Goal: Information Seeking & Learning: Learn about a topic

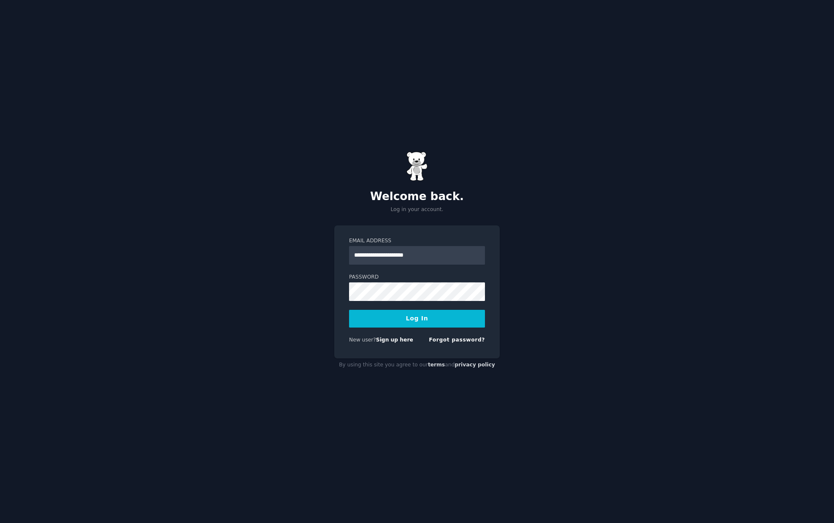
type input "**********"
click at [349, 310] on button "Log In" at bounding box center [417, 319] width 136 height 18
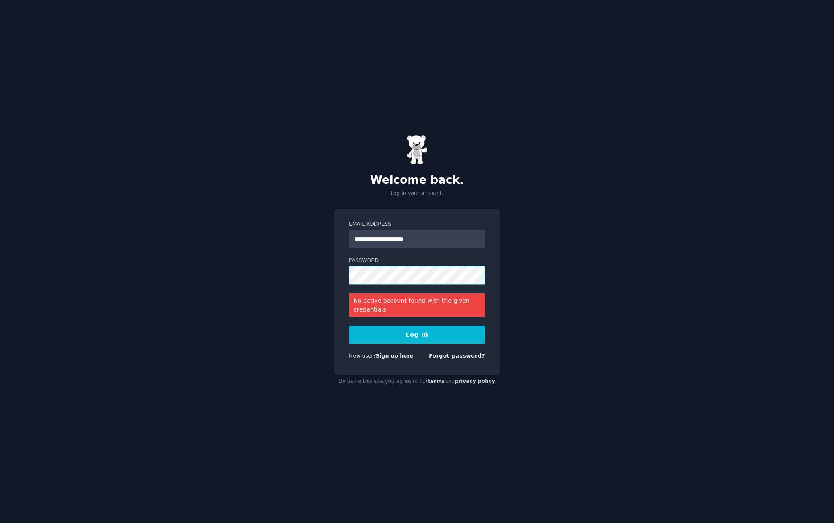
click at [349, 326] on button "Log In" at bounding box center [417, 335] width 136 height 18
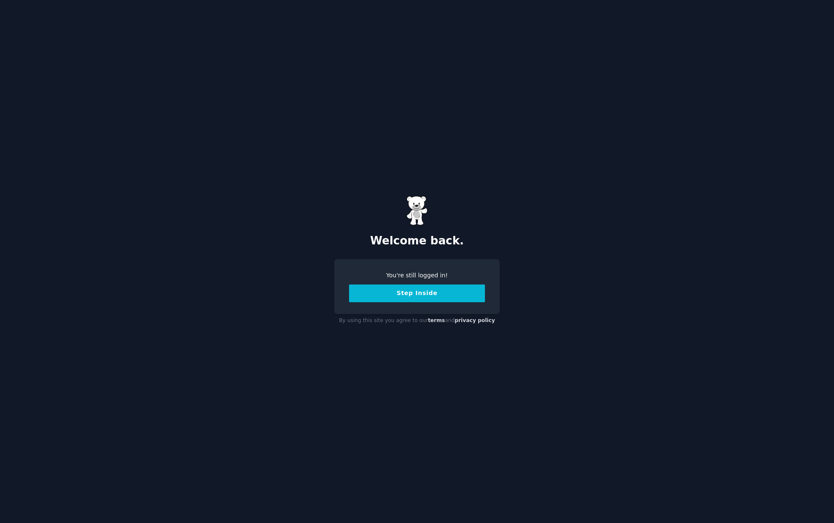
click at [415, 292] on button "Step Inside" at bounding box center [417, 294] width 136 height 18
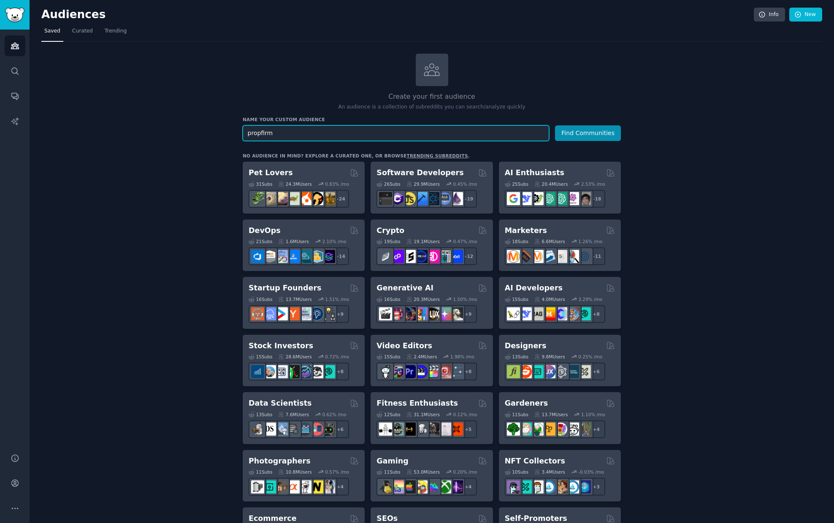
type input "propfirm"
click at [555, 125] on button "Find Communities" at bounding box center [588, 133] width 66 height 16
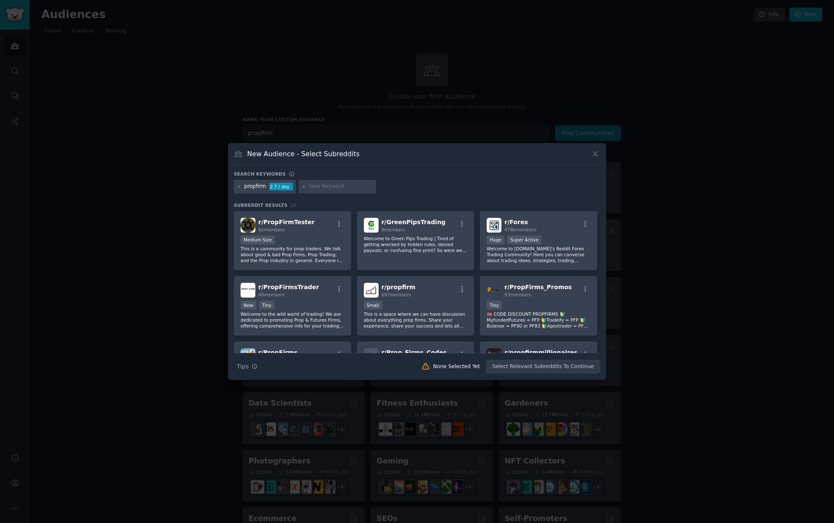
click at [324, 184] on input "text" at bounding box center [341, 187] width 64 height 8
type input "futures trading"
click at [302, 188] on icon at bounding box center [304, 186] width 5 height 5
click at [303, 188] on icon at bounding box center [304, 186] width 5 height 5
click at [357, 188] on input "futures trading" at bounding box center [341, 187] width 64 height 8
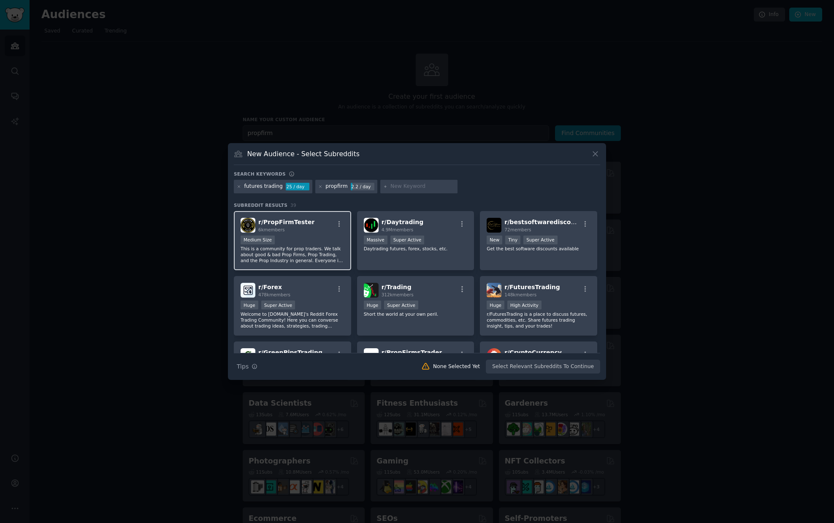
click at [326, 234] on div "r/ PropFirmTester 6k members Medium Size This is a community for prop traders. …" at bounding box center [292, 241] width 117 height 60
click at [324, 232] on div "r/ PropFirmTester 6k members" at bounding box center [293, 225] width 104 height 15
click at [580, 367] on button "Create Audience" at bounding box center [573, 367] width 56 height 14
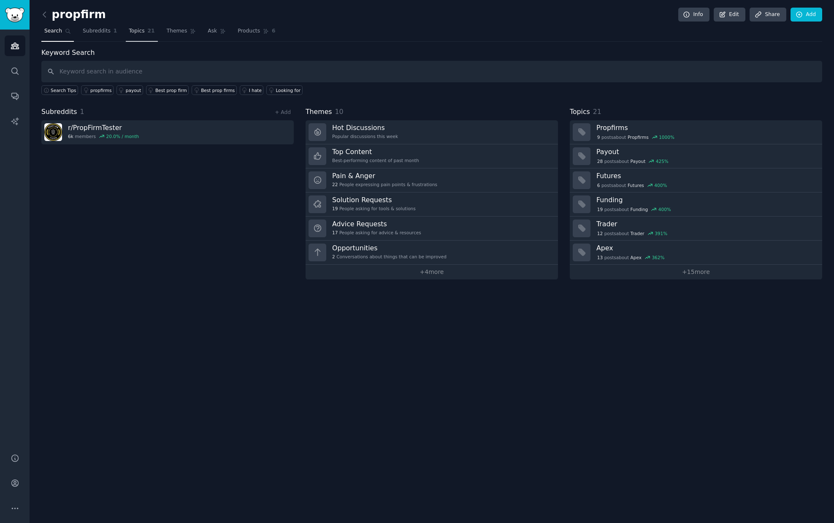
click at [133, 32] on span "Topics" at bounding box center [137, 31] width 16 height 8
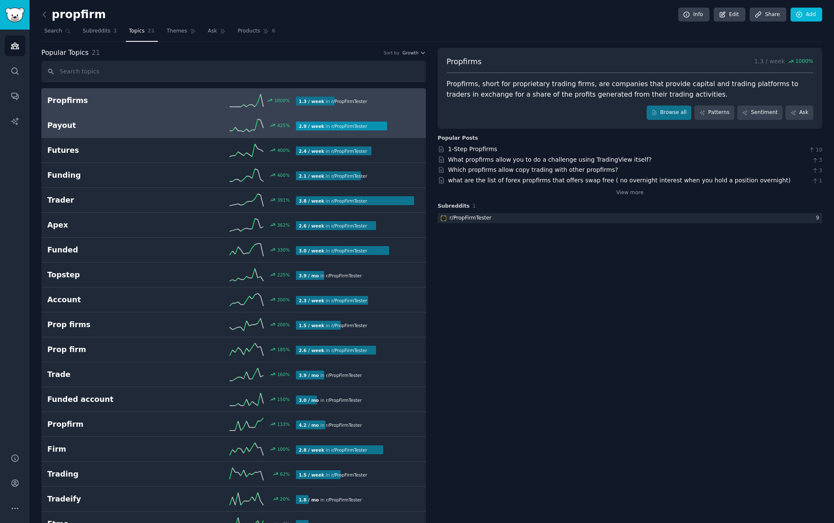
click at [137, 127] on h2 "Payout" at bounding box center [109, 125] width 124 height 11
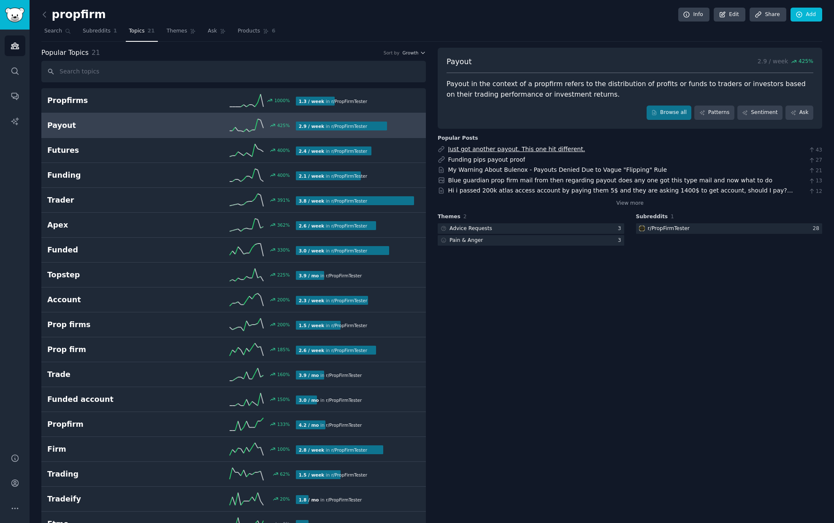
click at [552, 147] on link "Just got another payout. This one hit different." at bounding box center [516, 149] width 137 height 7
click at [676, 114] on link "Browse all" at bounding box center [669, 113] width 45 height 14
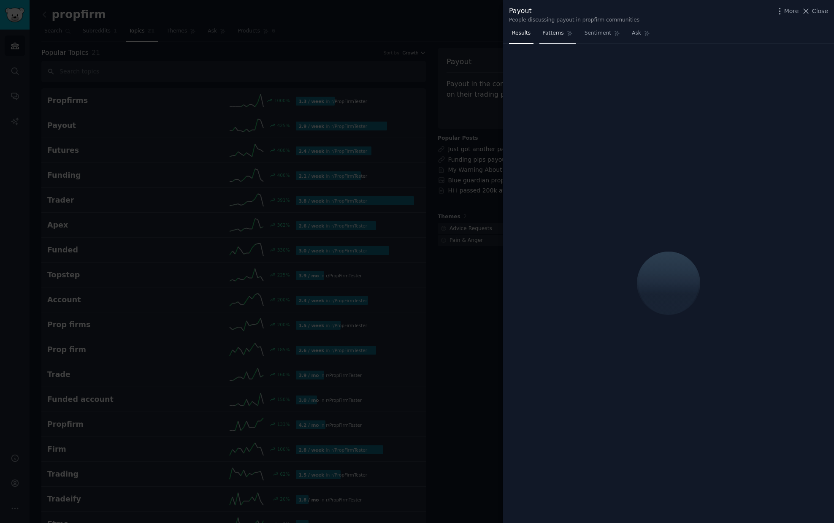
click at [559, 36] on span "Patterns" at bounding box center [552, 34] width 21 height 8
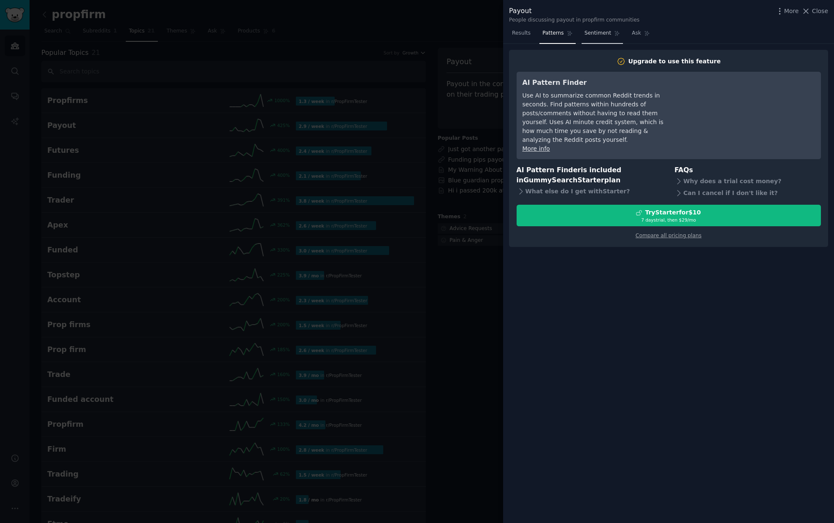
click at [599, 38] on link "Sentiment" at bounding box center [602, 35] width 41 height 17
